Goal: Task Accomplishment & Management: Manage account settings

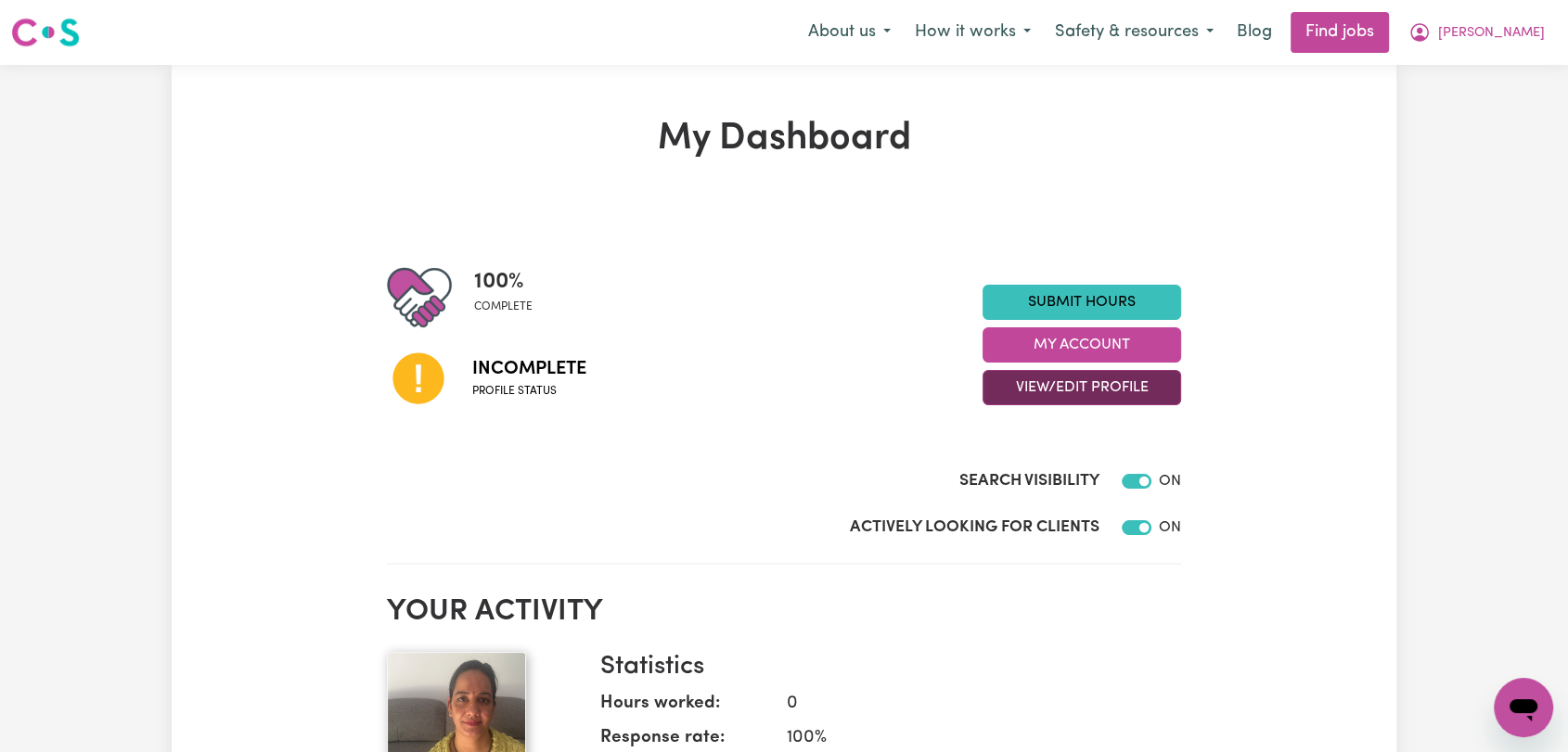
click at [1071, 378] on button "View/Edit Profile" at bounding box center [1082, 387] width 199 height 36
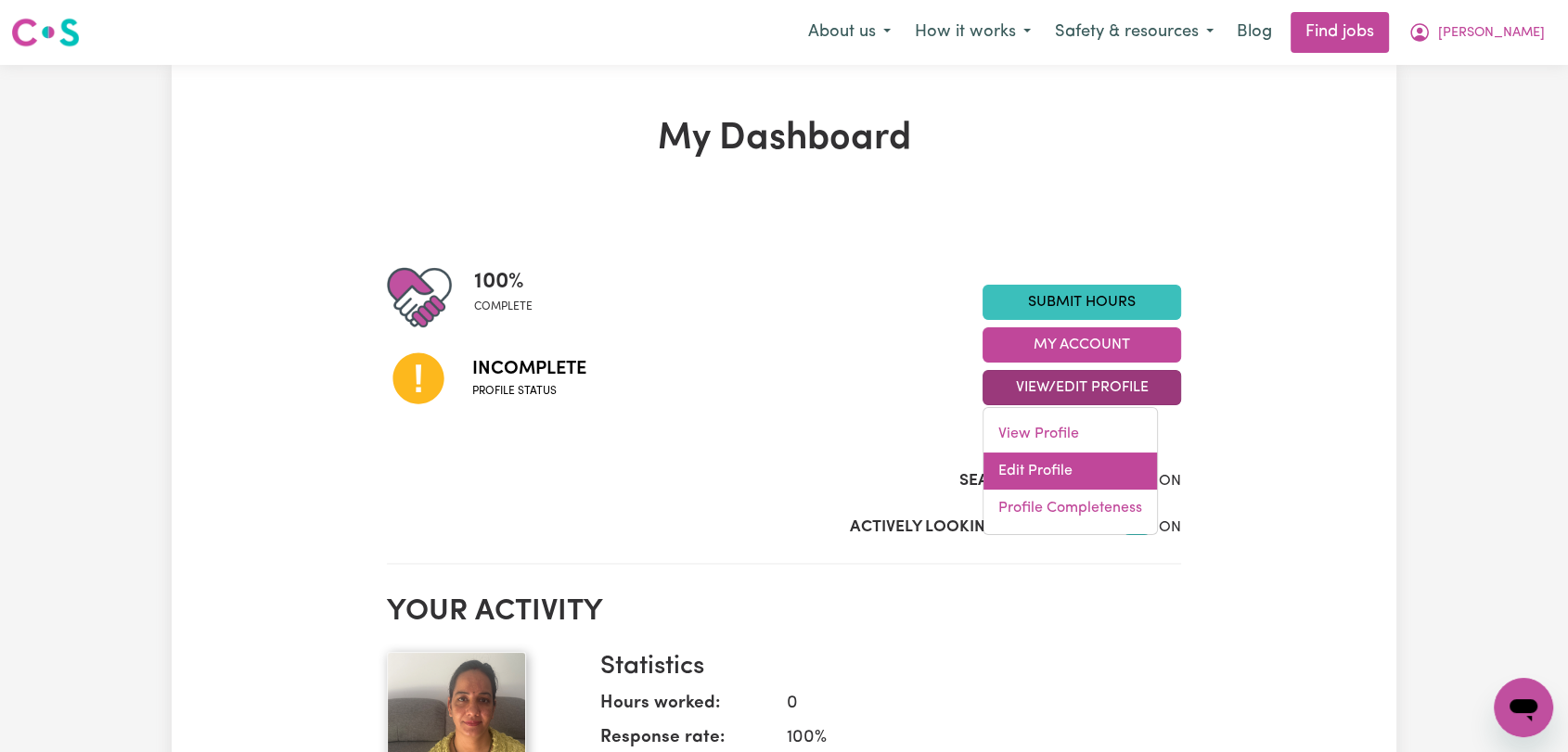
click at [1076, 473] on link "Edit Profile" at bounding box center [1070, 471] width 174 height 37
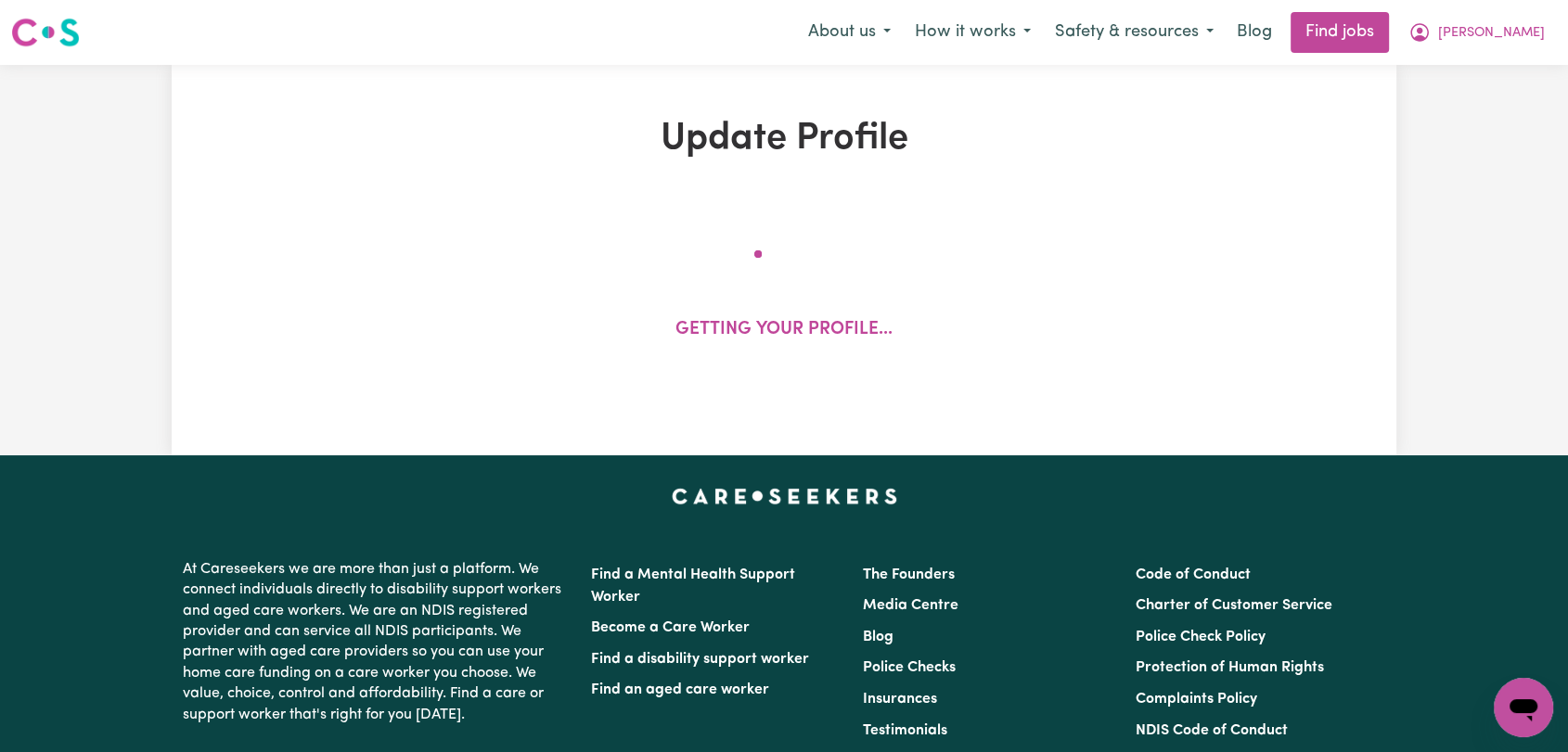
select select "[DEMOGRAPHIC_DATA]"
select select "[DEMOGRAPHIC_DATA] Work Visa"
select select "Studying a healthcare related degree or qualification"
select select "37"
select select "45"
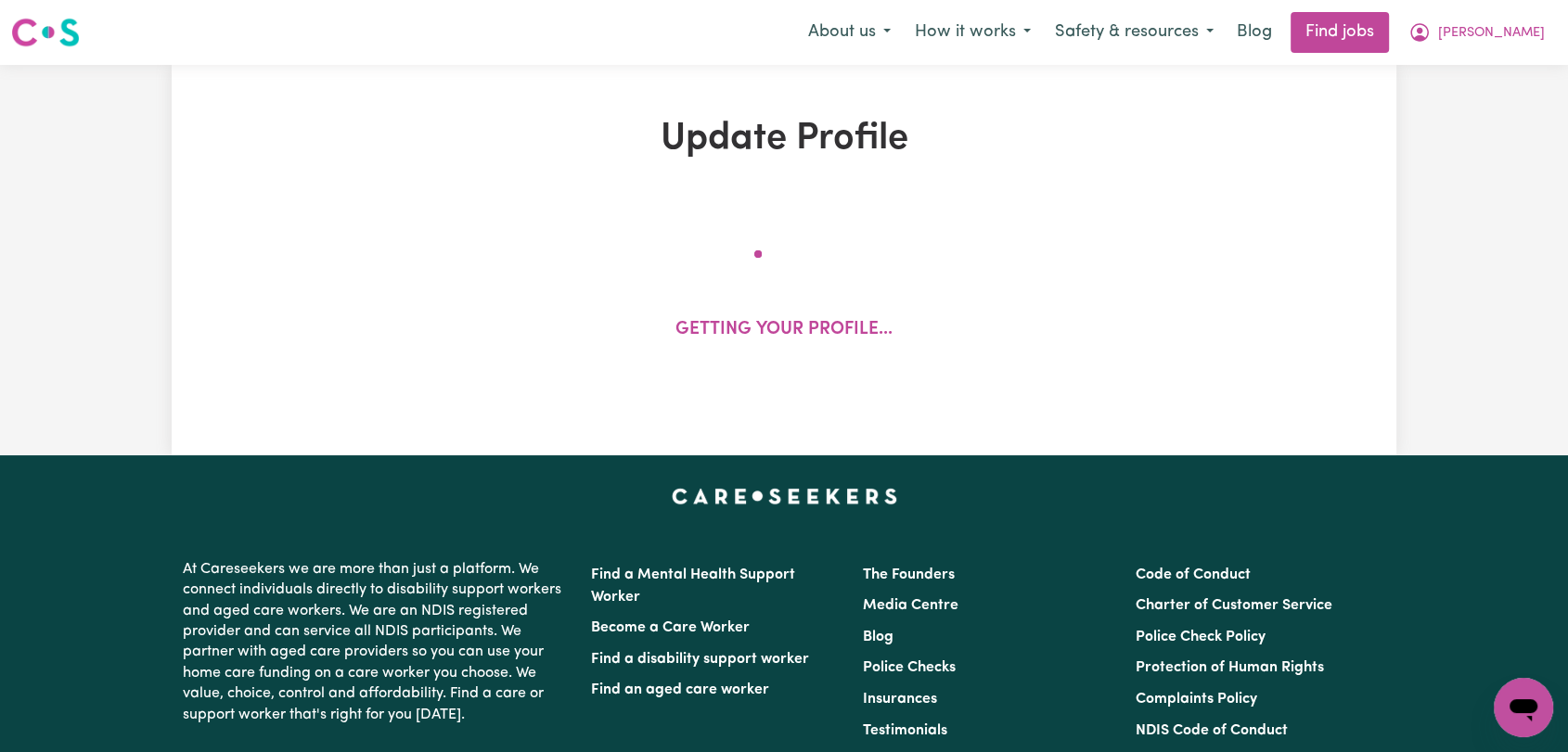
select select "52"
select select "60"
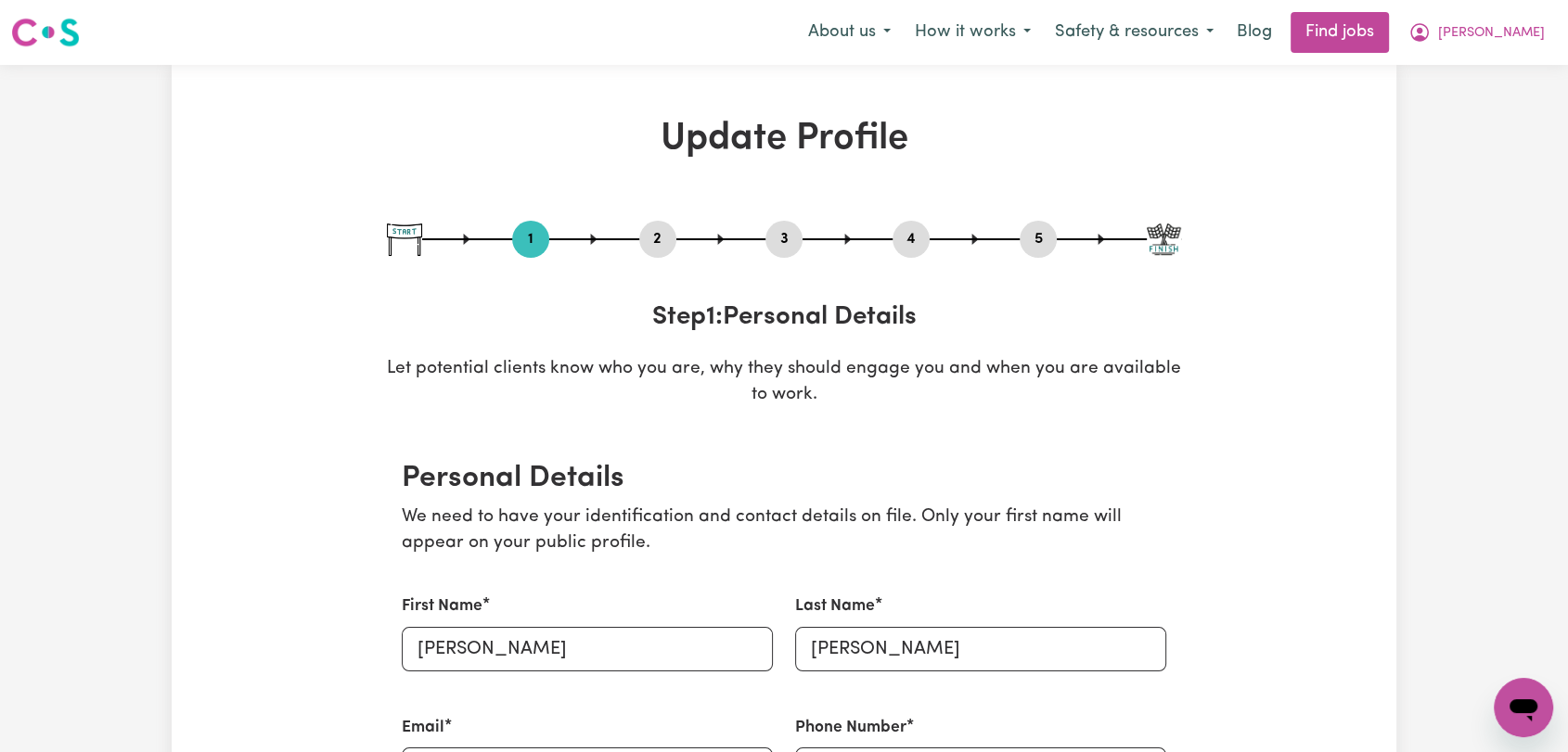
click at [905, 239] on button "4" at bounding box center [911, 239] width 37 height 24
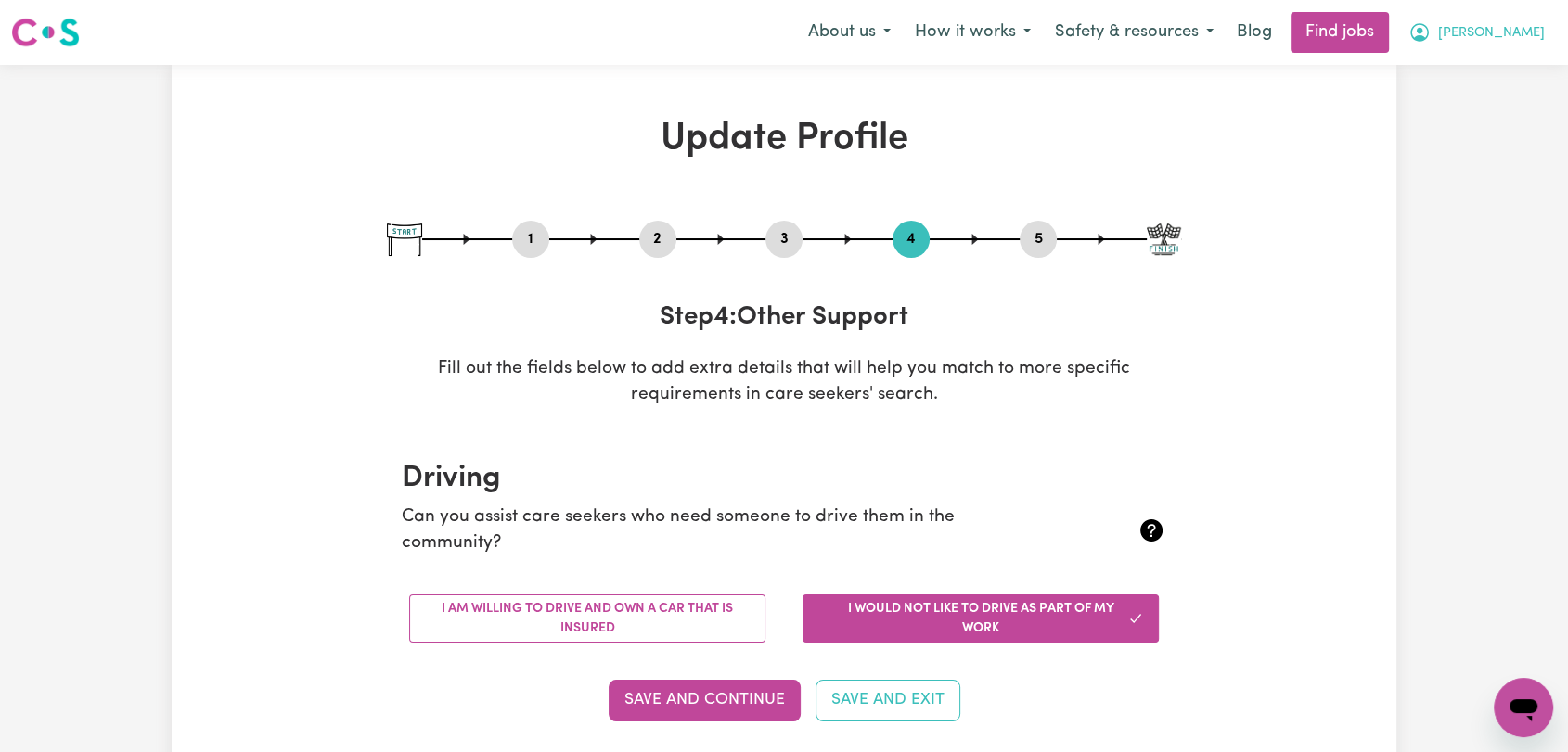
click at [1485, 36] on span "[PERSON_NAME]" at bounding box center [1491, 33] width 107 height 20
click at [1469, 141] on link "Logout" at bounding box center [1482, 141] width 147 height 36
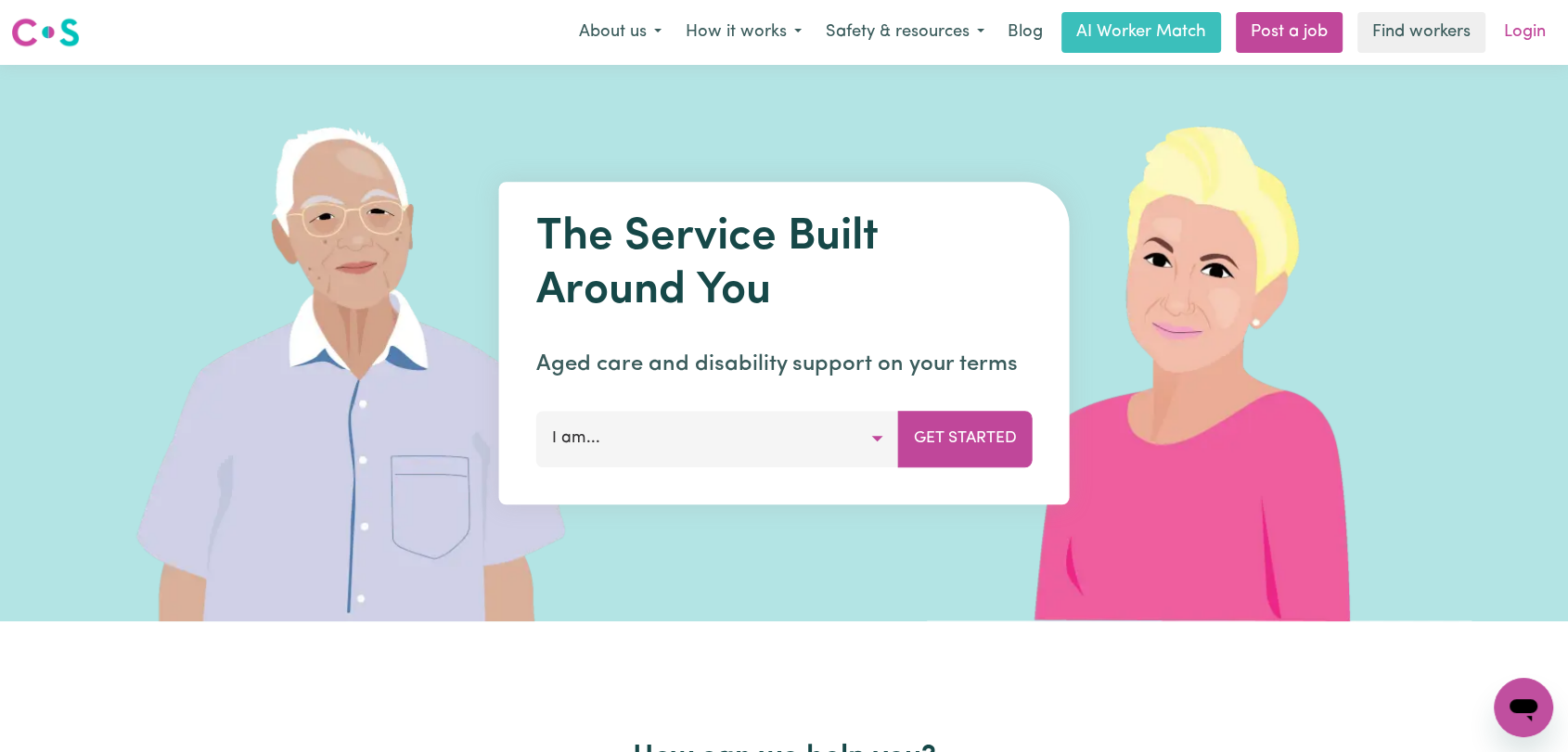
click at [1514, 24] on link "Login" at bounding box center [1525, 33] width 64 height 40
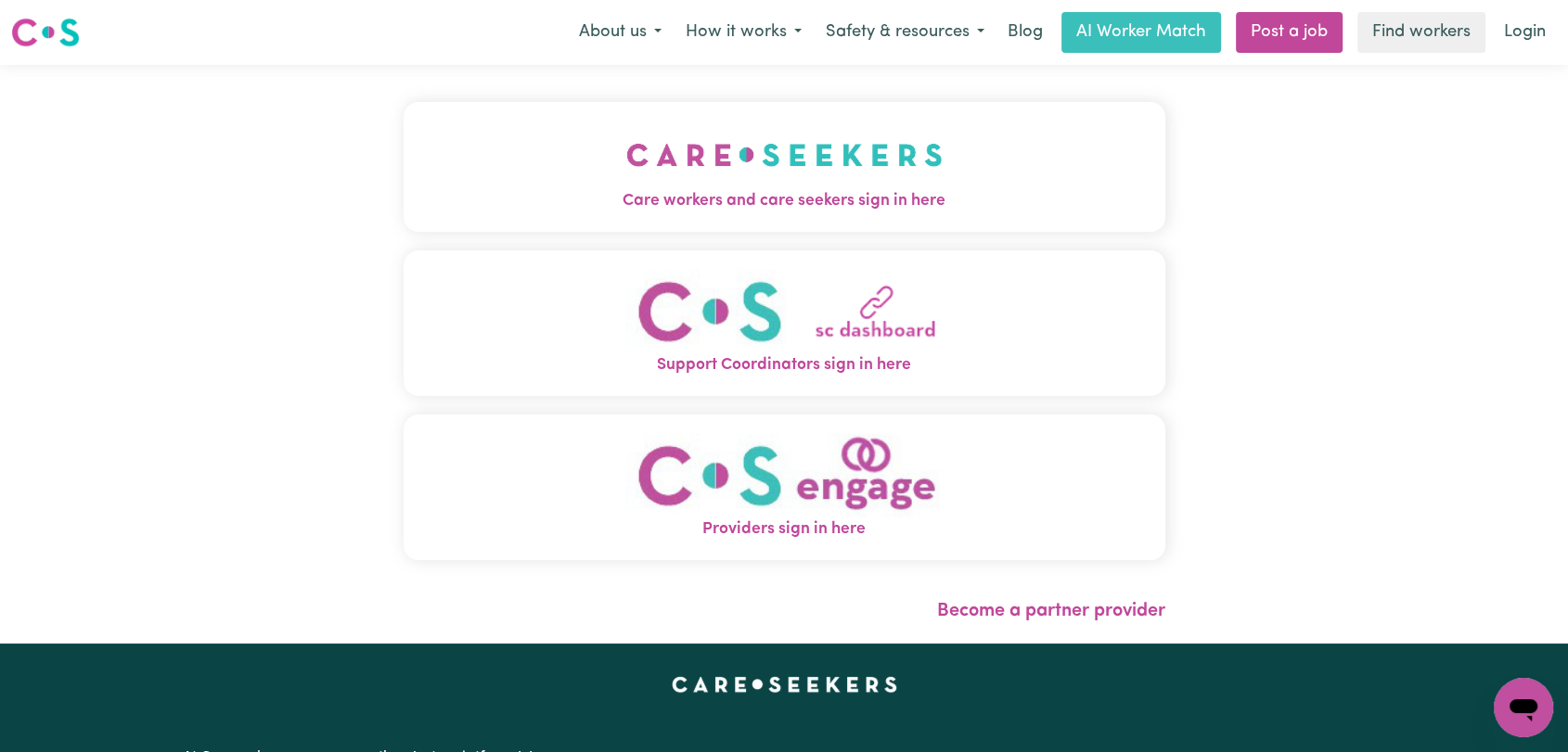
click at [945, 149] on button "Care workers and care seekers sign in here" at bounding box center [784, 166] width 762 height 130
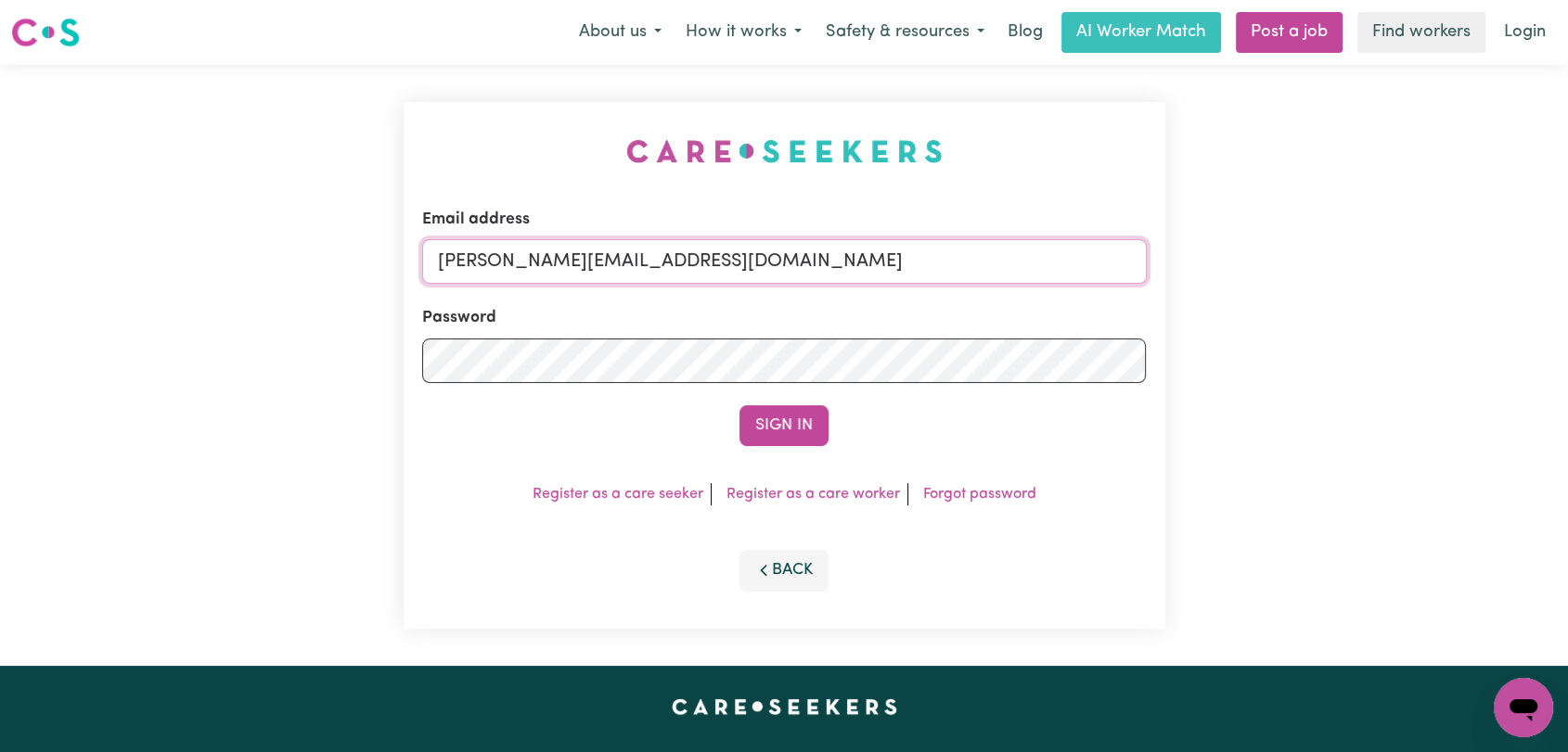
click at [927, 261] on input "[PERSON_NAME][EMAIL_ADDRESS][DOMAIN_NAME]" at bounding box center [784, 261] width 724 height 44
drag, startPoint x: 530, startPoint y: 261, endPoint x: 1155, endPoint y: 266, distance: 625.0
click at [1155, 266] on div "Email address Superuser~[EMAIL_ADDRESS][DOMAIN_NAME] Password Sign In Register …" at bounding box center [784, 365] width 762 height 527
type input "Superuser~[EMAIL_ADDRESS][DOMAIN_NAME]"
click at [773, 413] on button "Sign In" at bounding box center [784, 425] width 89 height 40
